Goal: Book appointment/travel/reservation

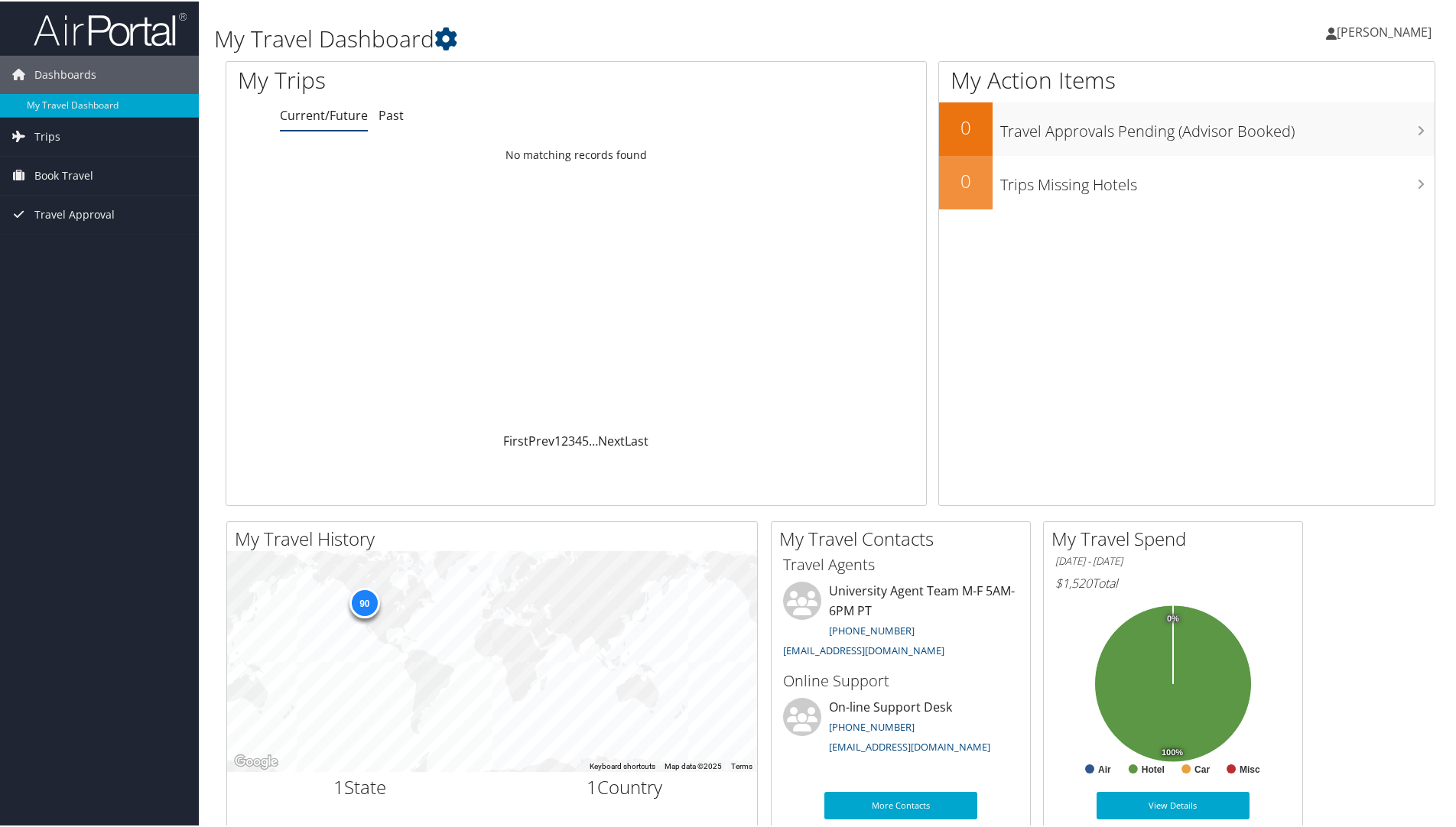
click at [75, 365] on div "Dashboards My Travel Dashboard Trips Current/Future Trips Past Trips Trips Miss…" at bounding box center [731, 577] width 1463 height 1155
click at [93, 184] on link "Book Travel" at bounding box center [99, 175] width 199 height 38
click at [73, 251] on link "Book/Manage Online Trips" at bounding box center [99, 251] width 199 height 23
